Goal: Transaction & Acquisition: Purchase product/service

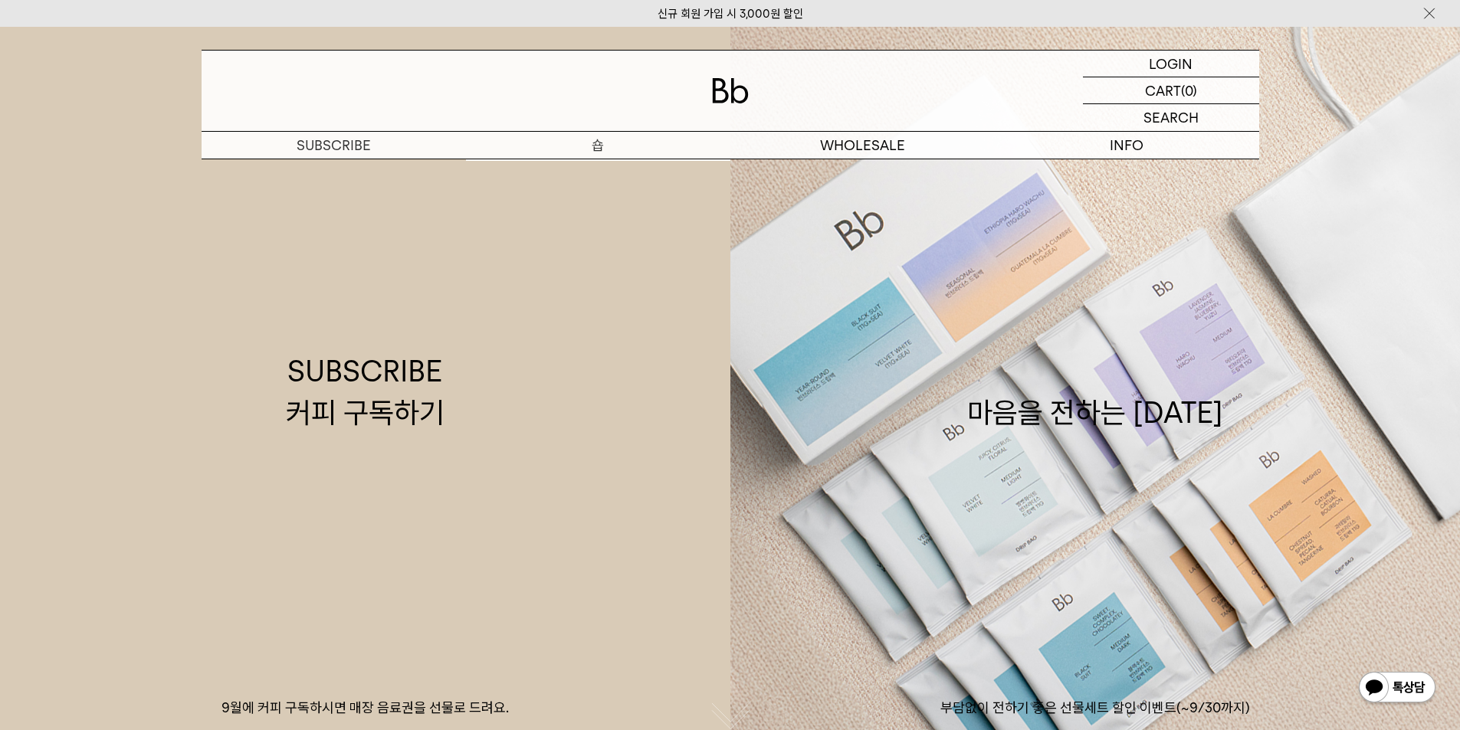
click at [607, 152] on p "숍" at bounding box center [598, 145] width 264 height 27
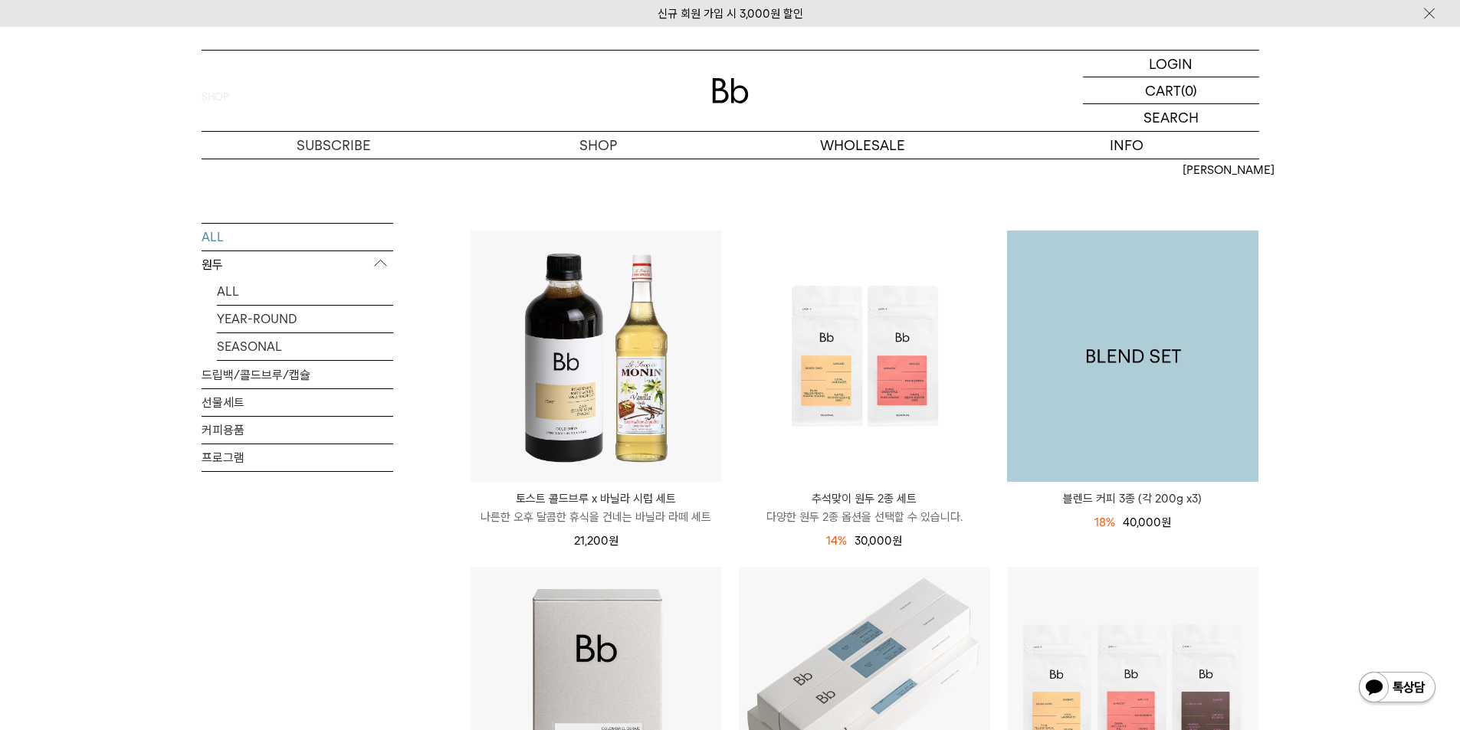
click at [1140, 473] on img at bounding box center [1132, 356] width 251 height 251
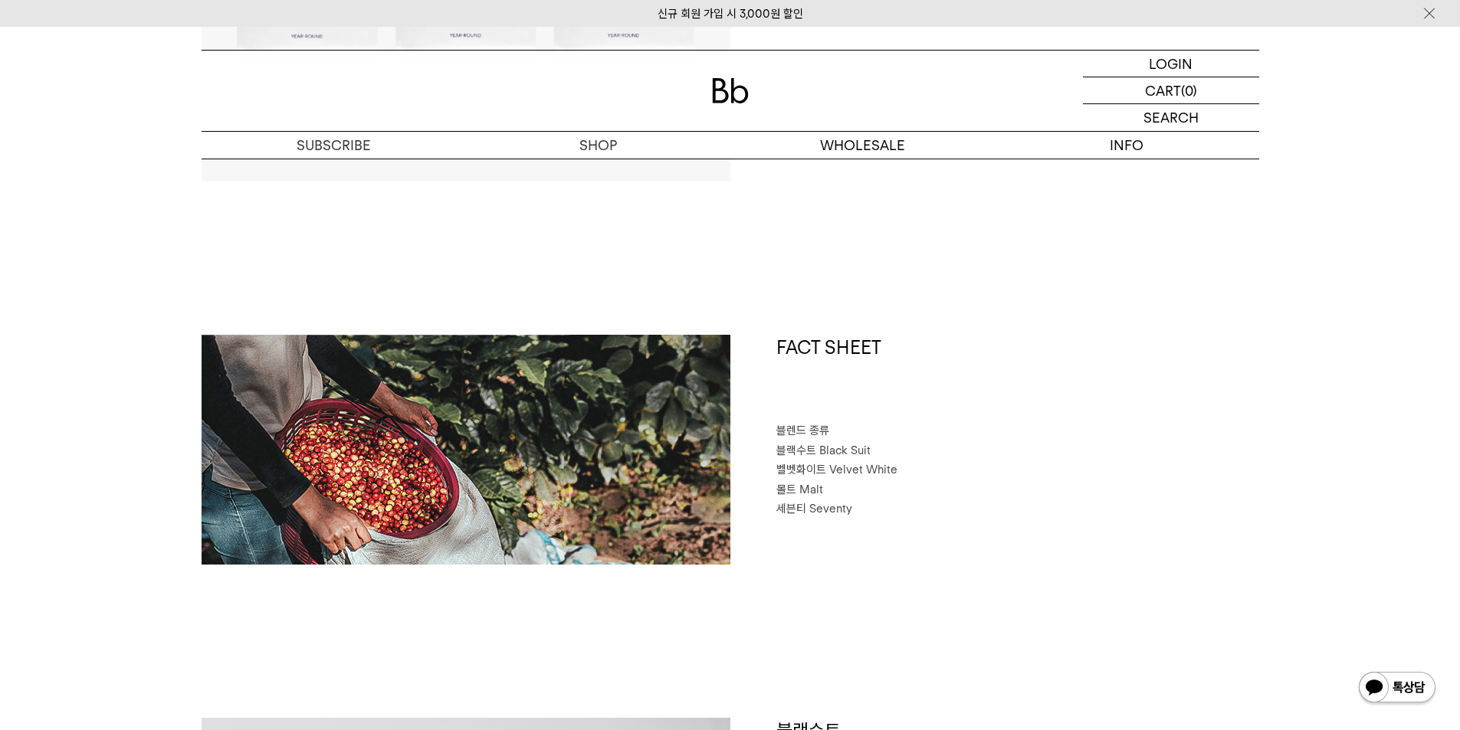
scroll to position [996, 0]
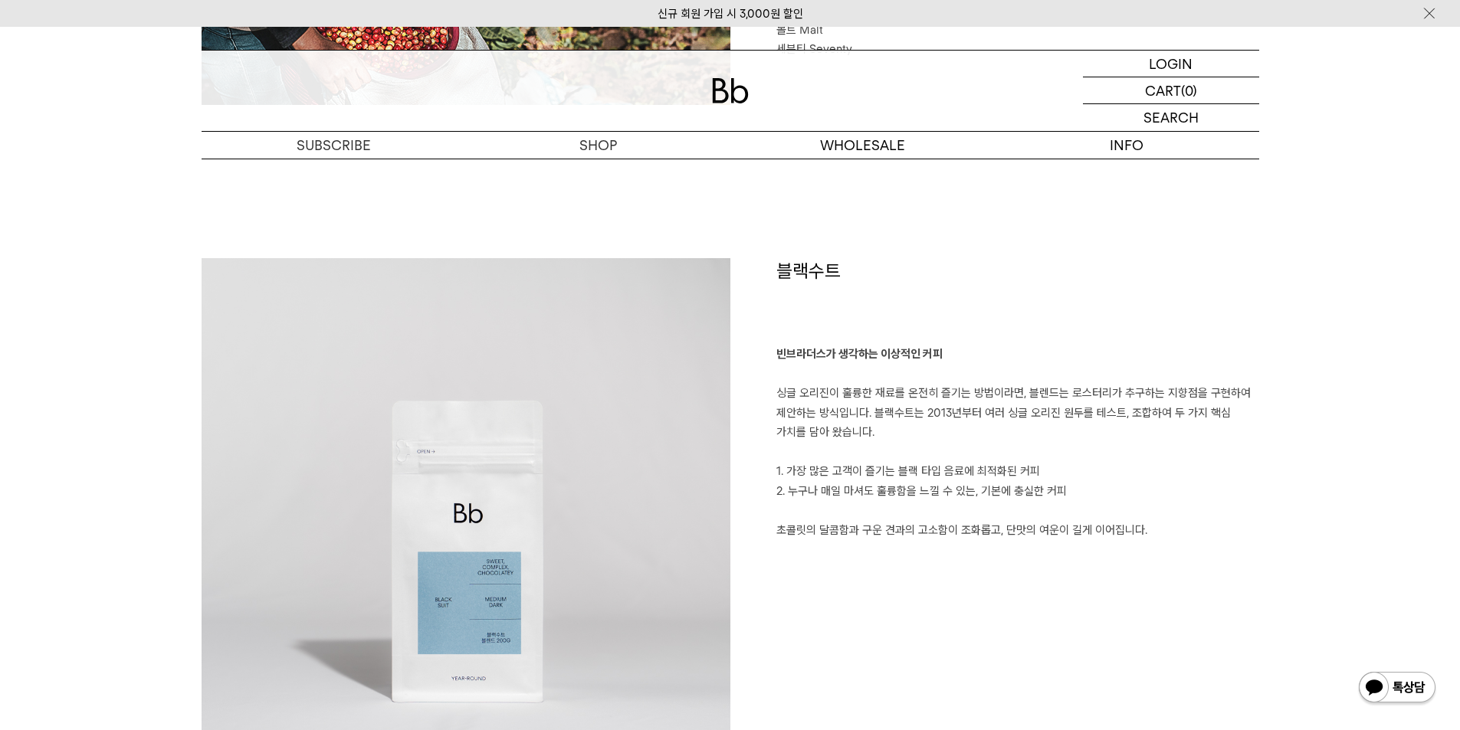
drag, startPoint x: 1078, startPoint y: 390, endPoint x: 851, endPoint y: 415, distance: 228.2
click at [1054, 402] on p "빈브라더스가 생각하는 이상적인 커피 싱글 오리진이 훌륭한 재료를 온전히 즐기는 방법이라면, 블렌드는 로스터리가 추구하는 지향점을 구현하여 제안…" at bounding box center [1017, 442] width 483 height 195
click at [730, 110] on div at bounding box center [731, 91] width 1058 height 80
click at [730, 105] on div at bounding box center [731, 91] width 1058 height 80
click at [738, 93] on img at bounding box center [730, 90] width 37 height 25
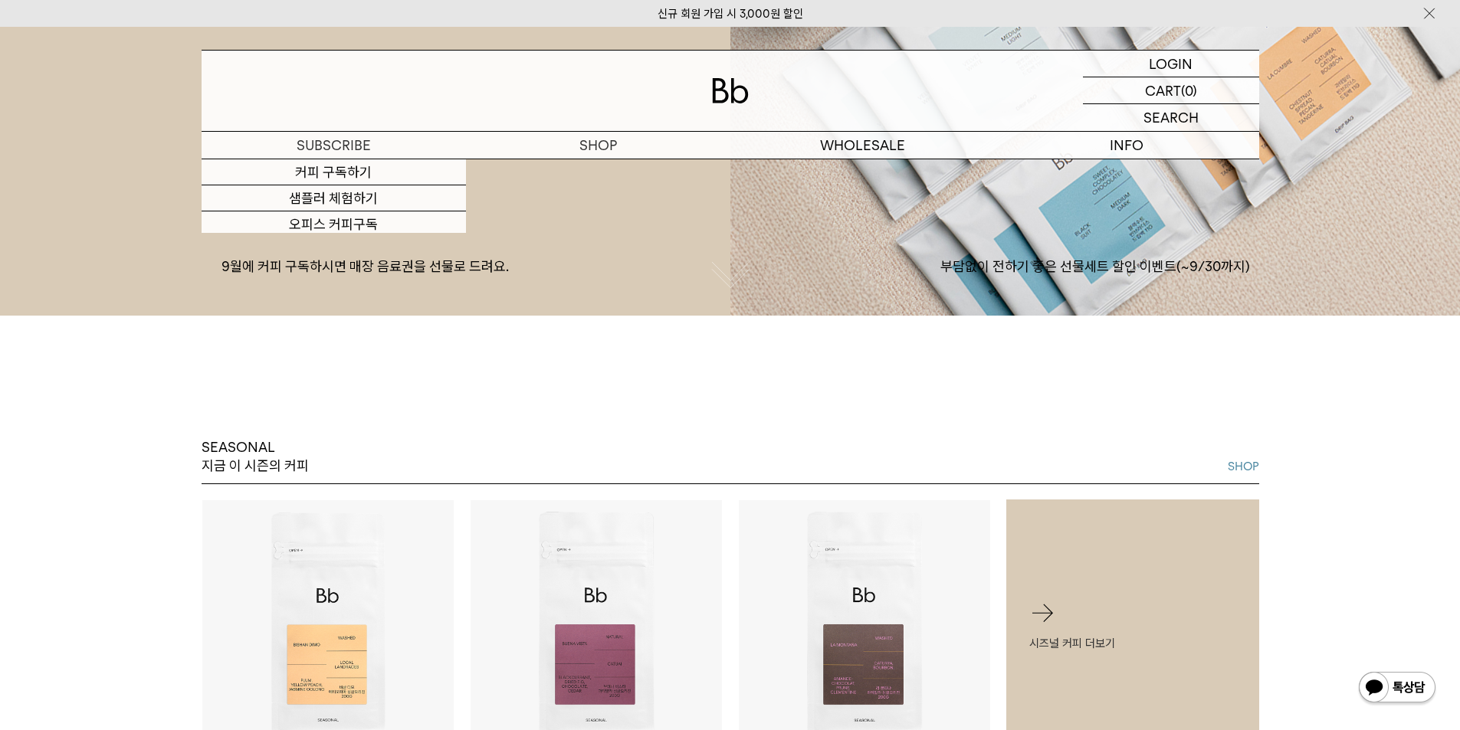
scroll to position [766, 0]
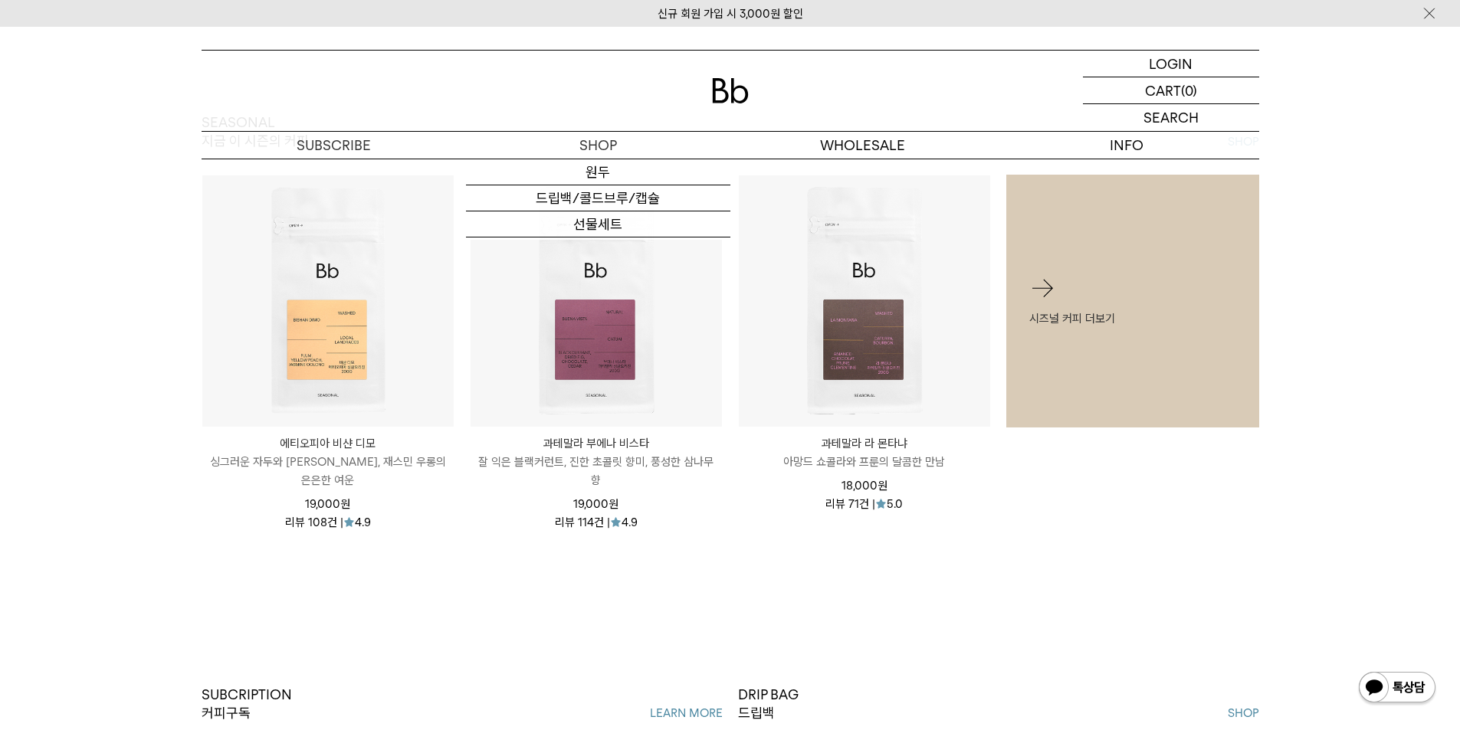
click at [722, 77] on div at bounding box center [731, 91] width 1058 height 80
click at [733, 91] on img at bounding box center [730, 90] width 37 height 25
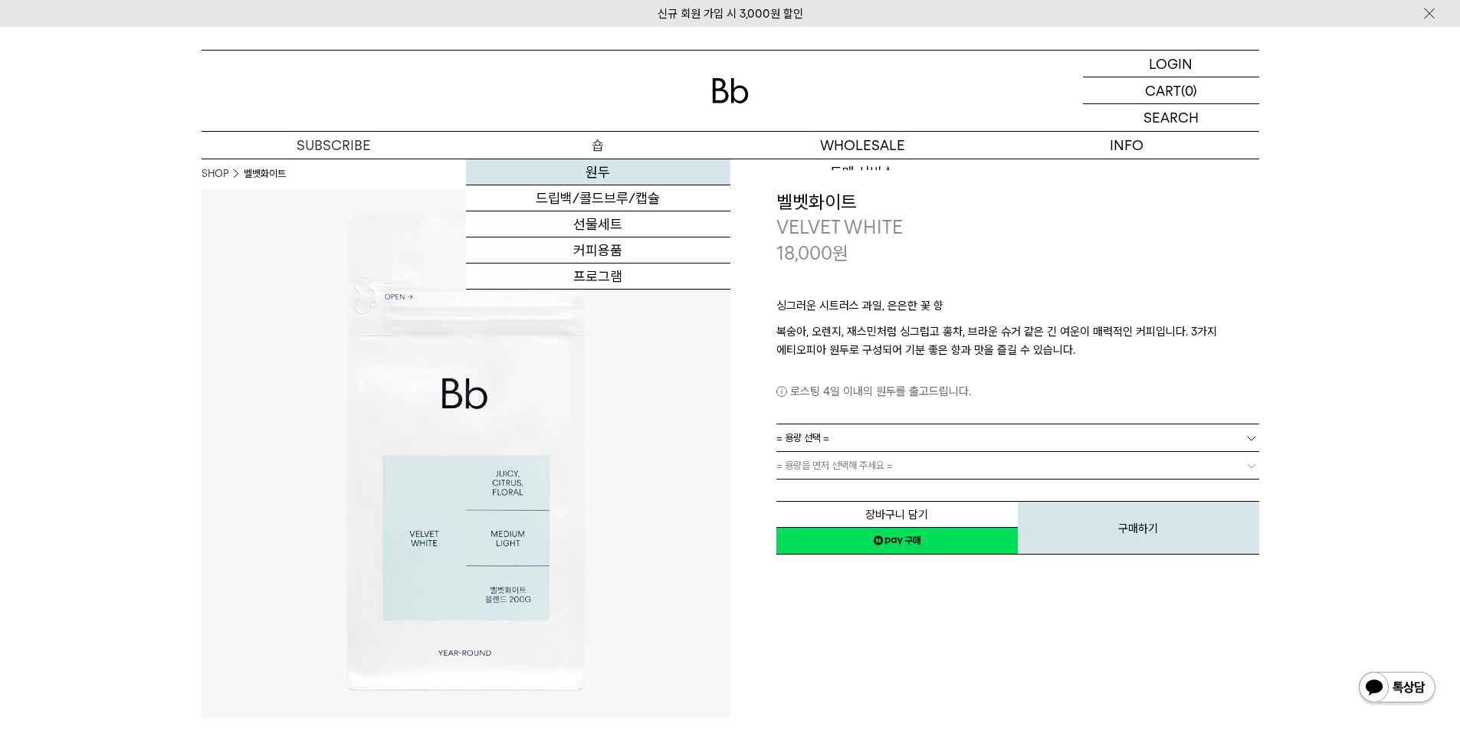
click at [606, 164] on link "원두" at bounding box center [598, 172] width 264 height 26
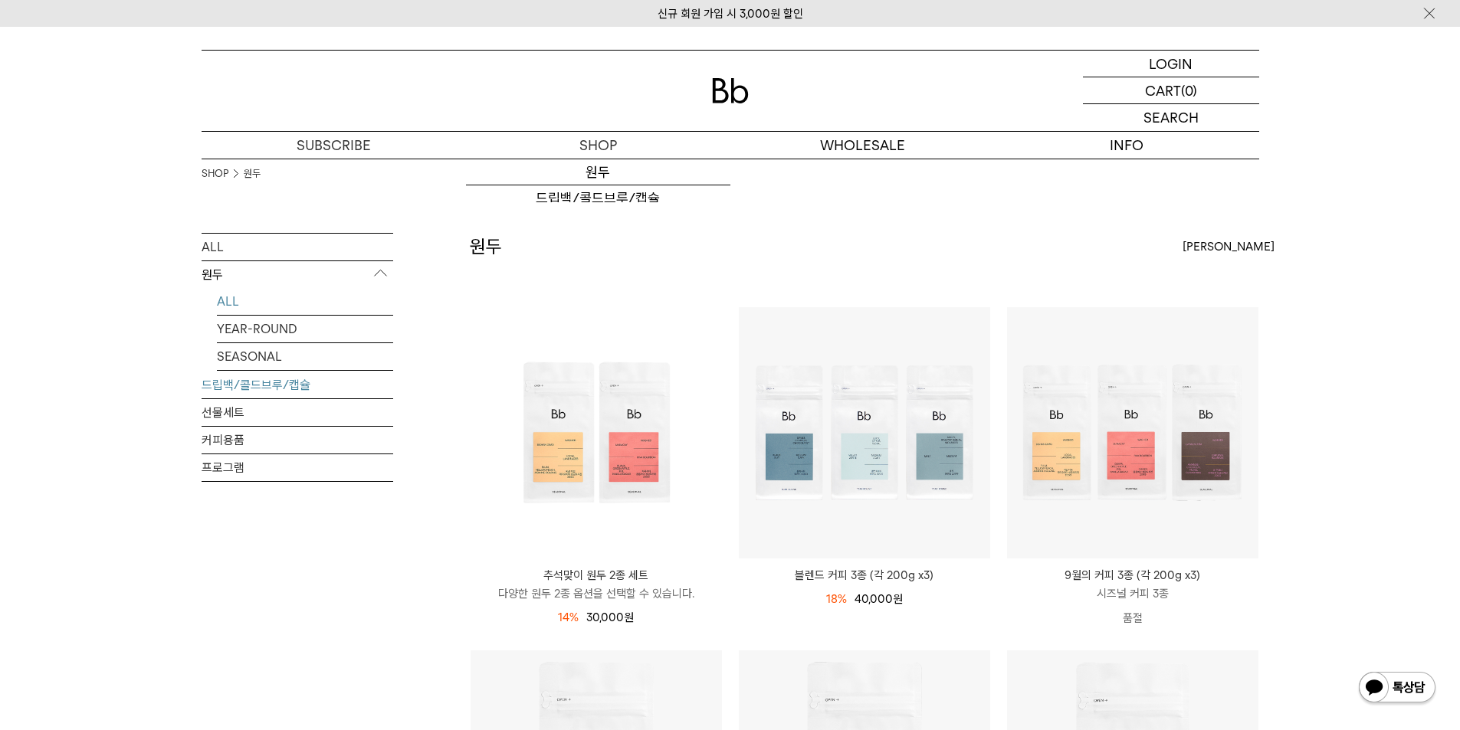
click at [294, 394] on link "드립백/콜드브루/캡슐" at bounding box center [298, 385] width 192 height 27
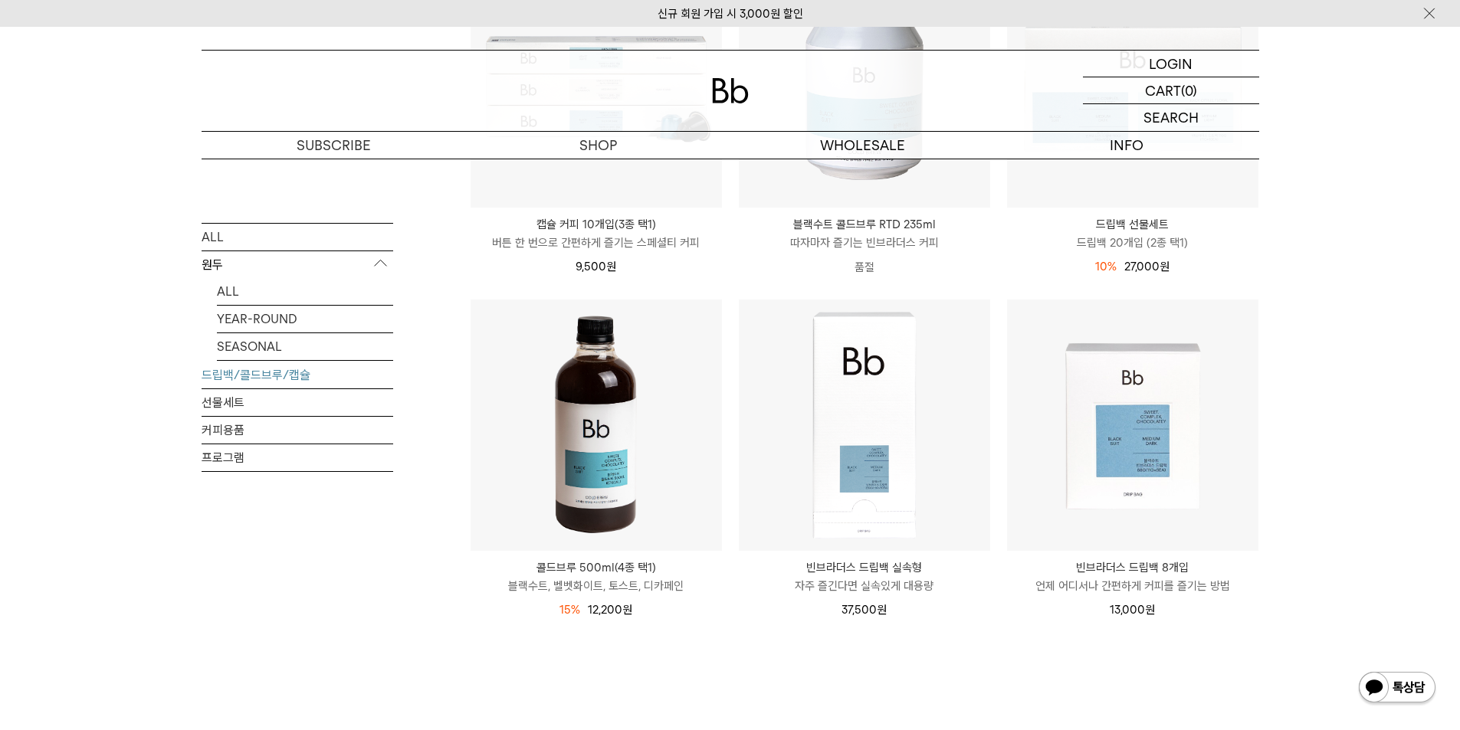
scroll to position [843, 0]
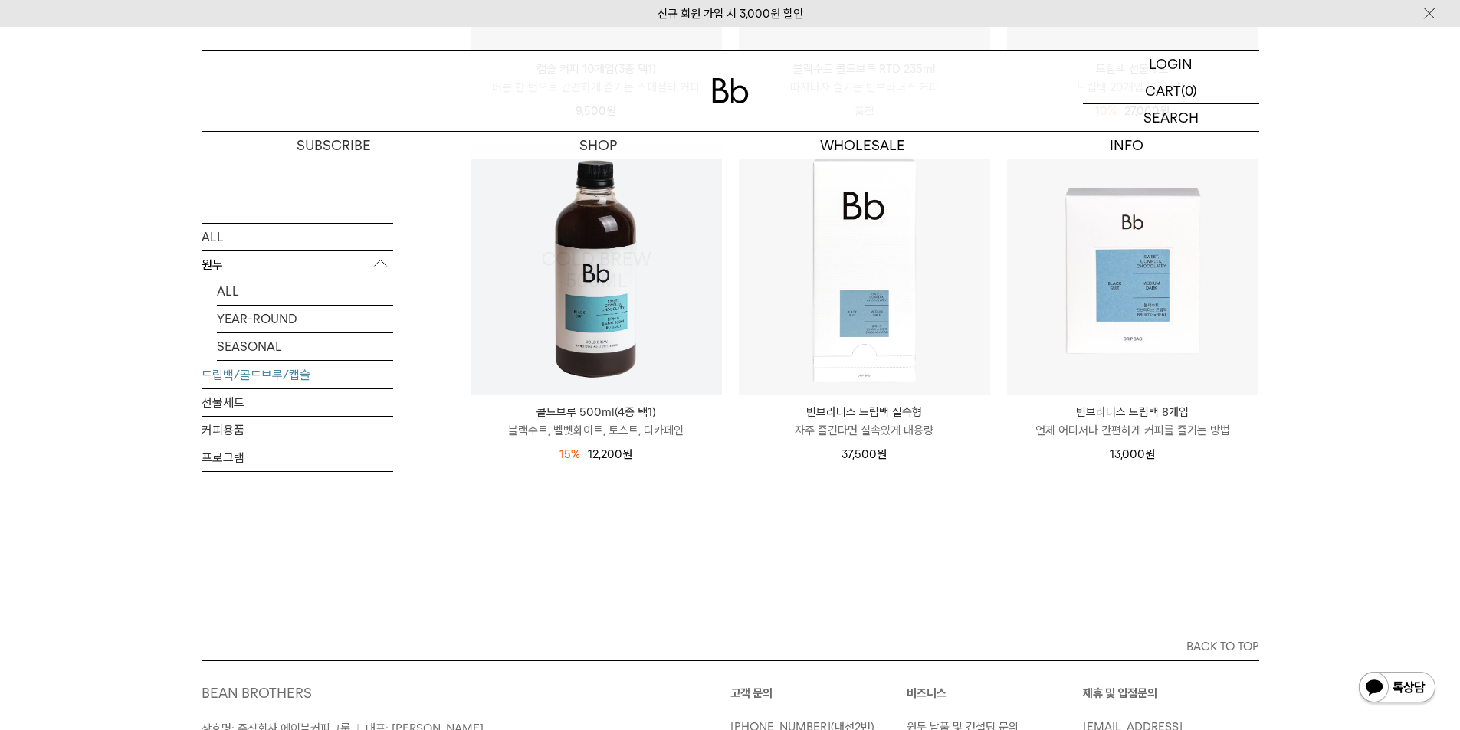
click at [597, 357] on img at bounding box center [596, 269] width 251 height 251
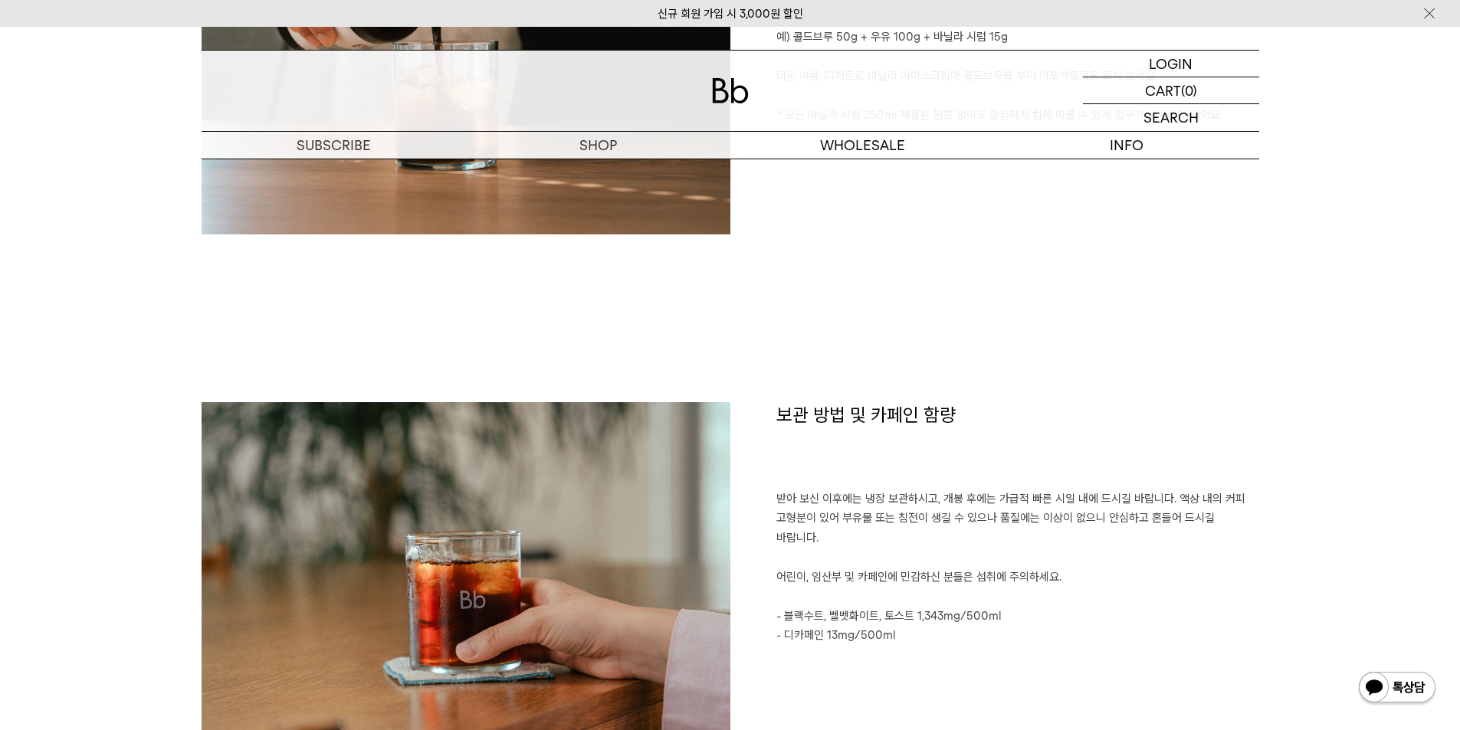
scroll to position [2222, 0]
